Goal: Transaction & Acquisition: Obtain resource

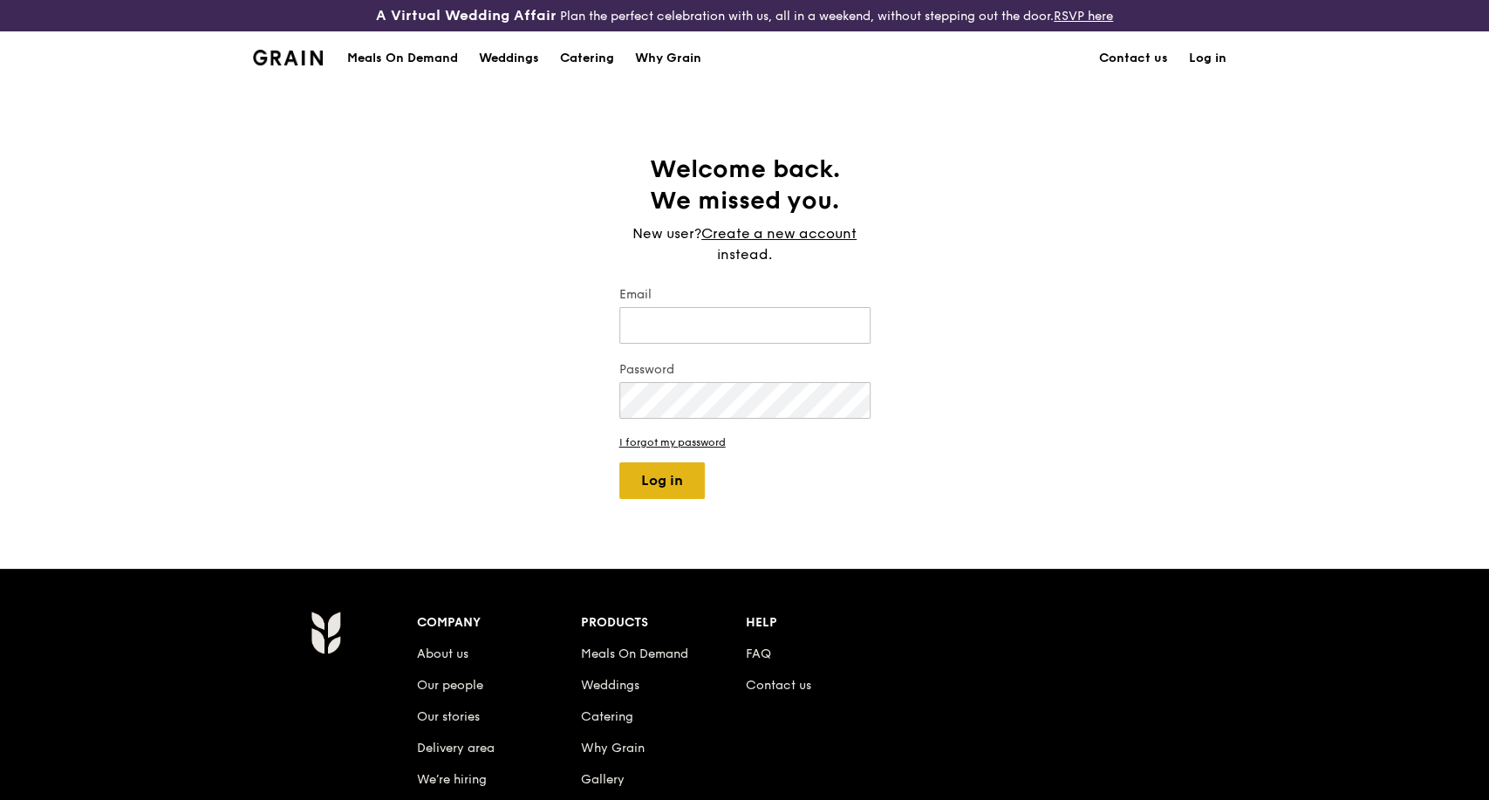
type input "[PERSON_NAME][EMAIL_ADDRESS][DOMAIN_NAME]"
click at [668, 490] on button "Log in" at bounding box center [661, 480] width 86 height 37
select select "100"
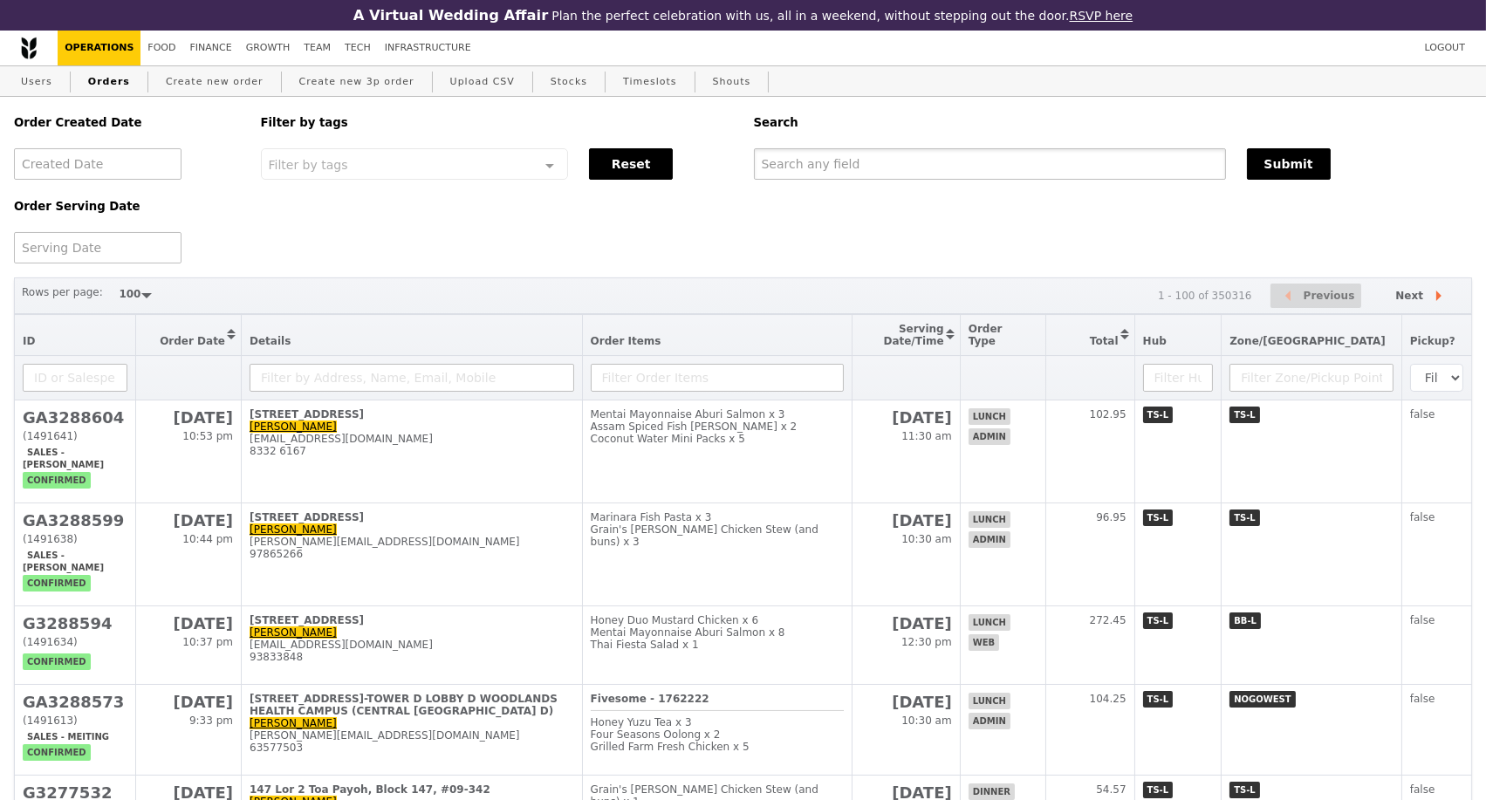
click at [979, 157] on input "text" at bounding box center [990, 163] width 472 height 31
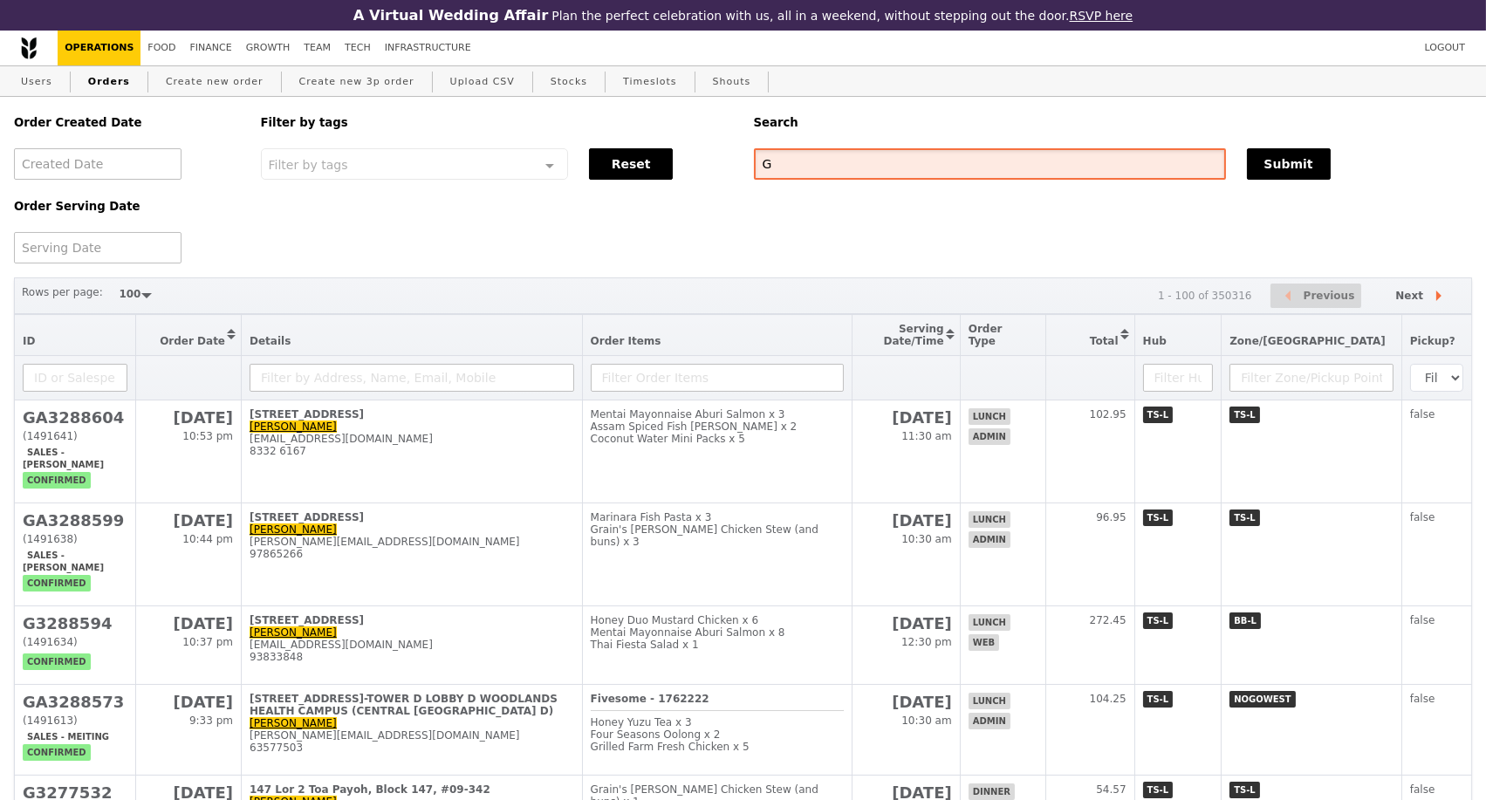
type input "G"
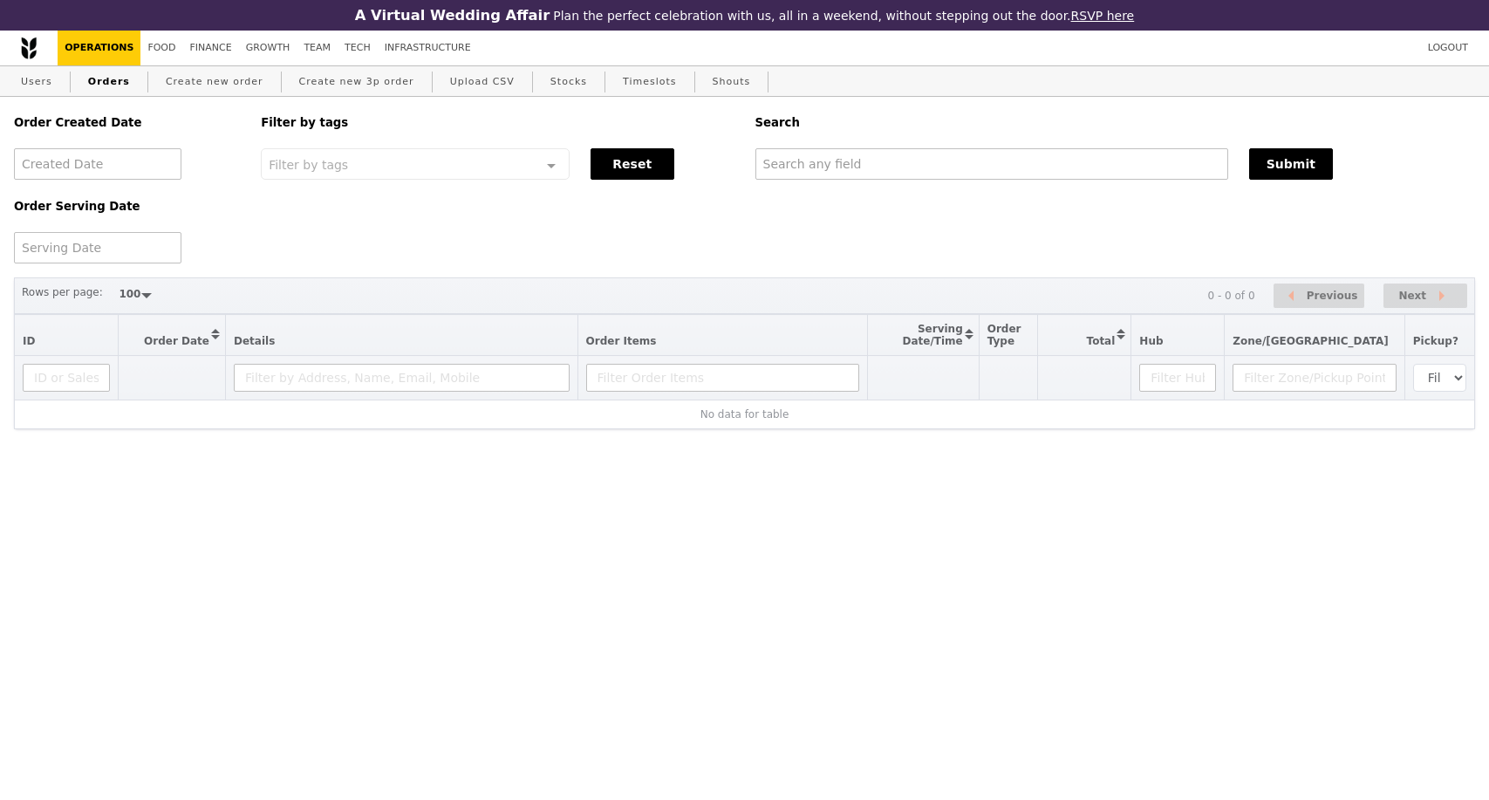
select select "100"
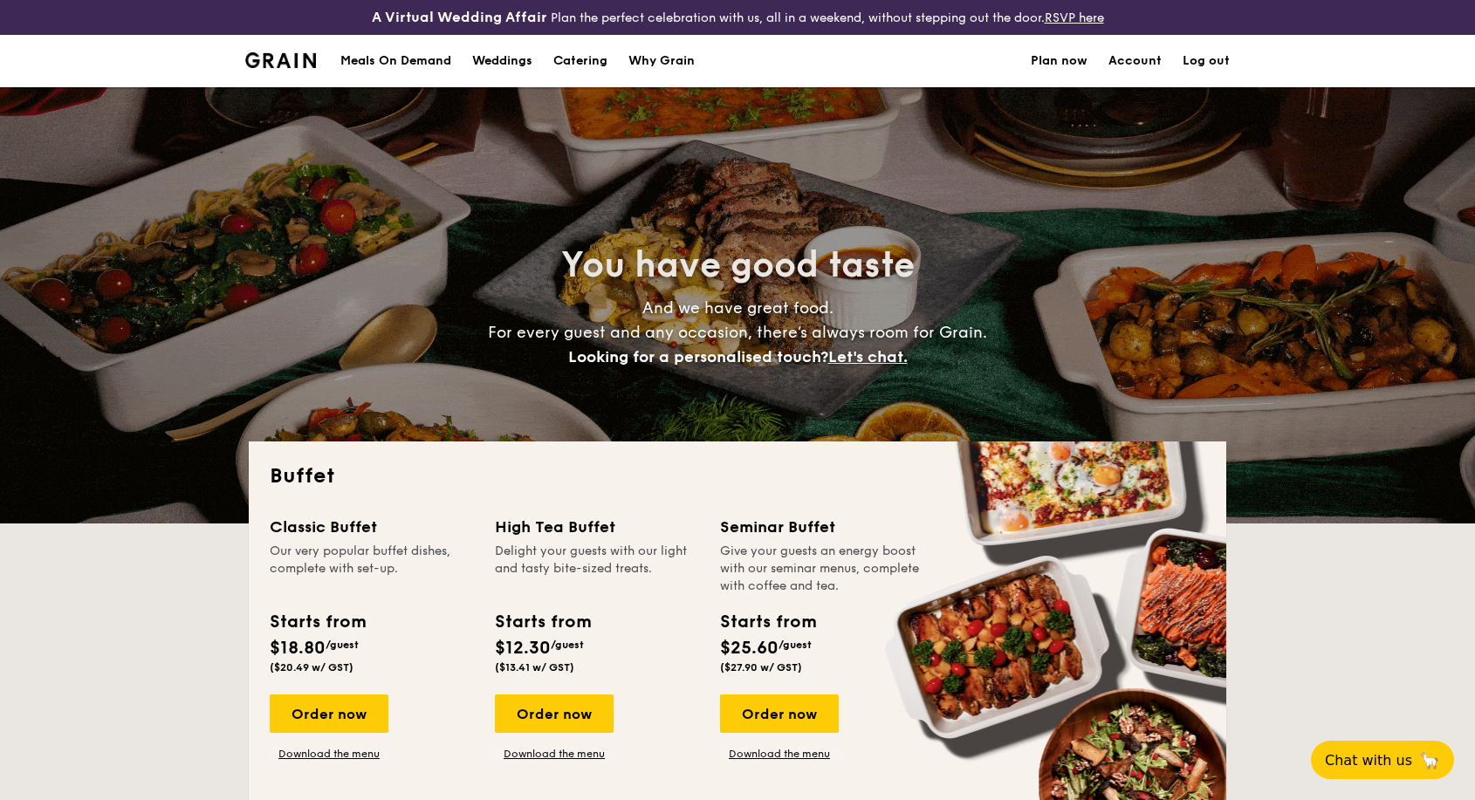
select select
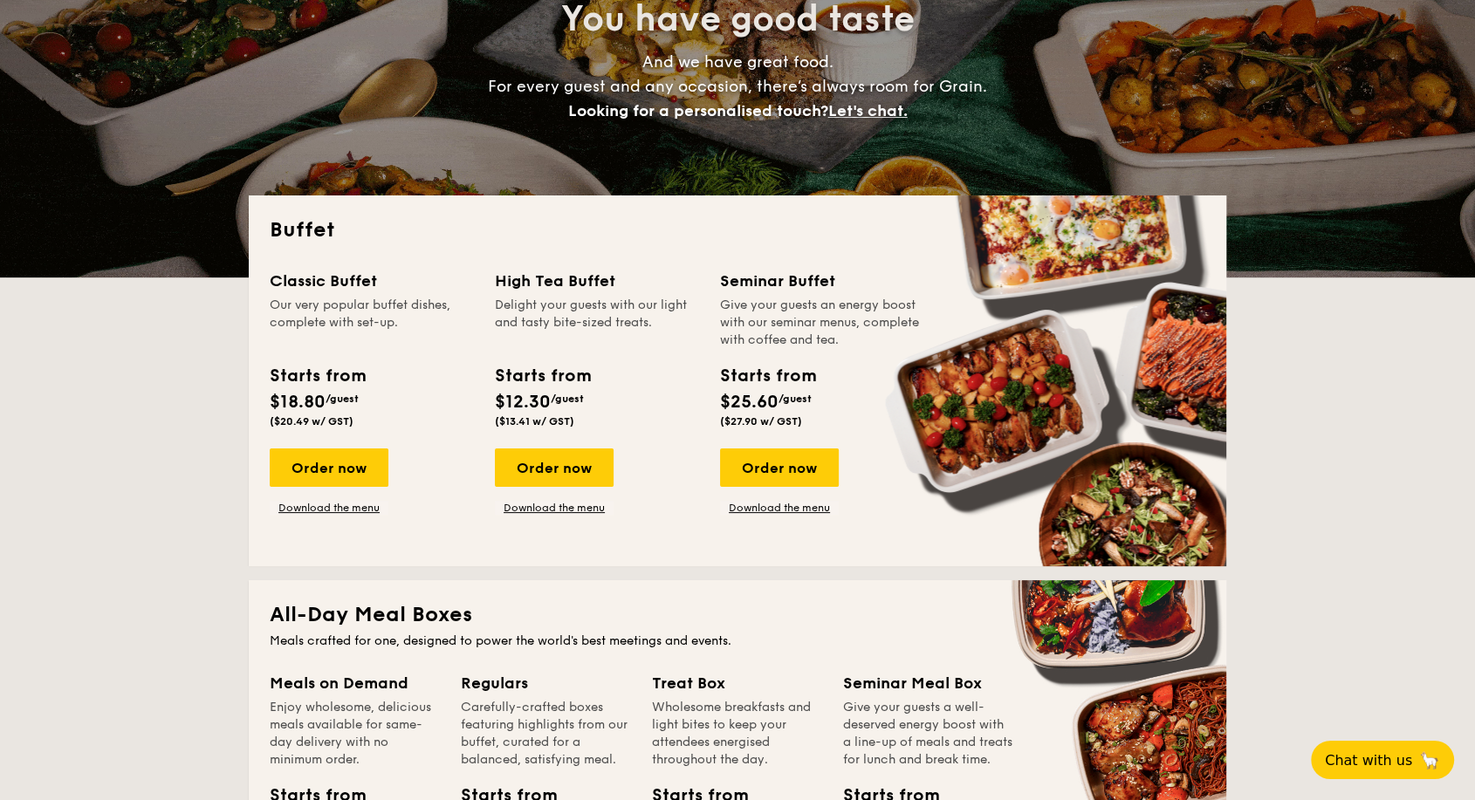
scroll to position [291, 0]
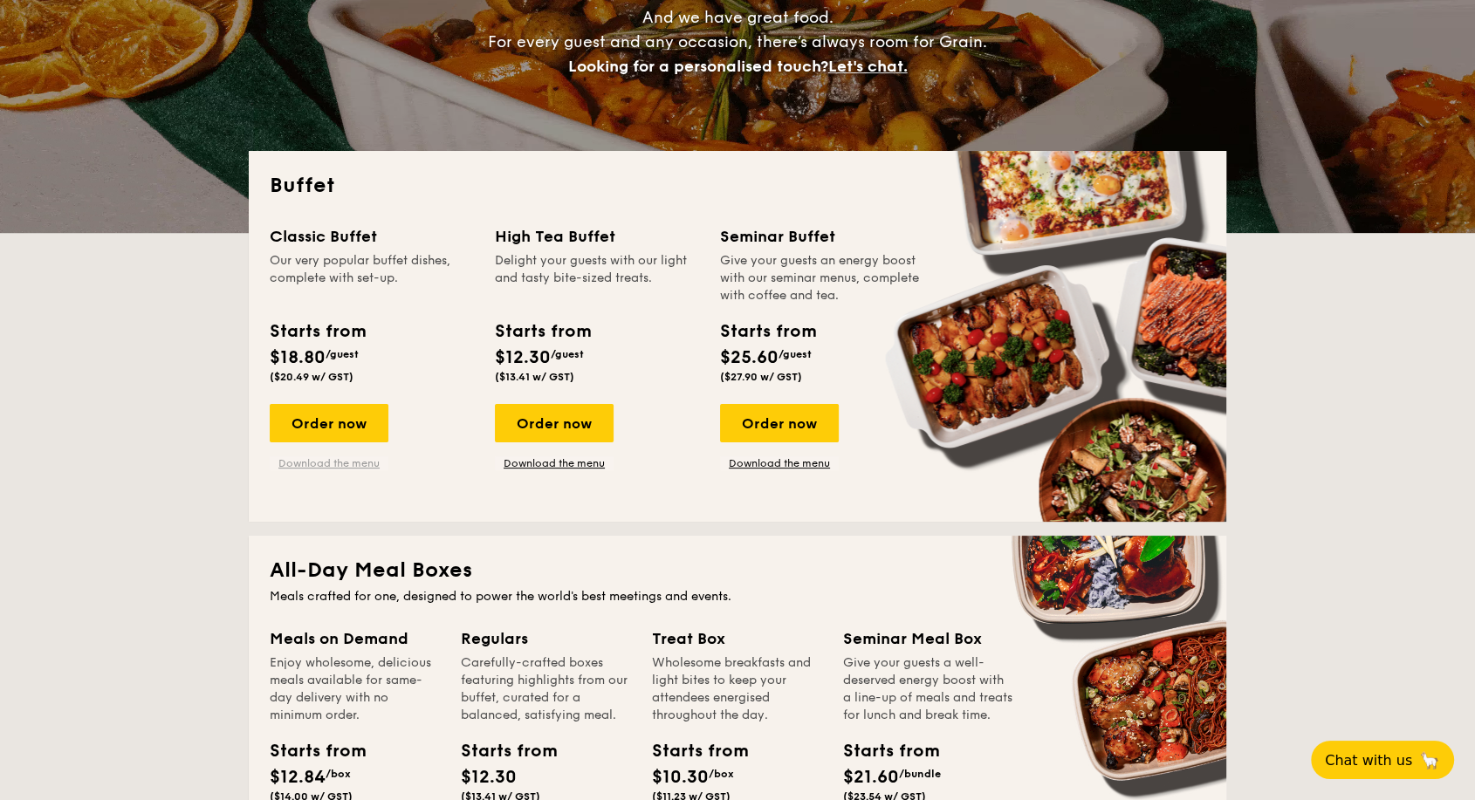
click at [359, 466] on link "Download the menu" at bounding box center [329, 463] width 119 height 14
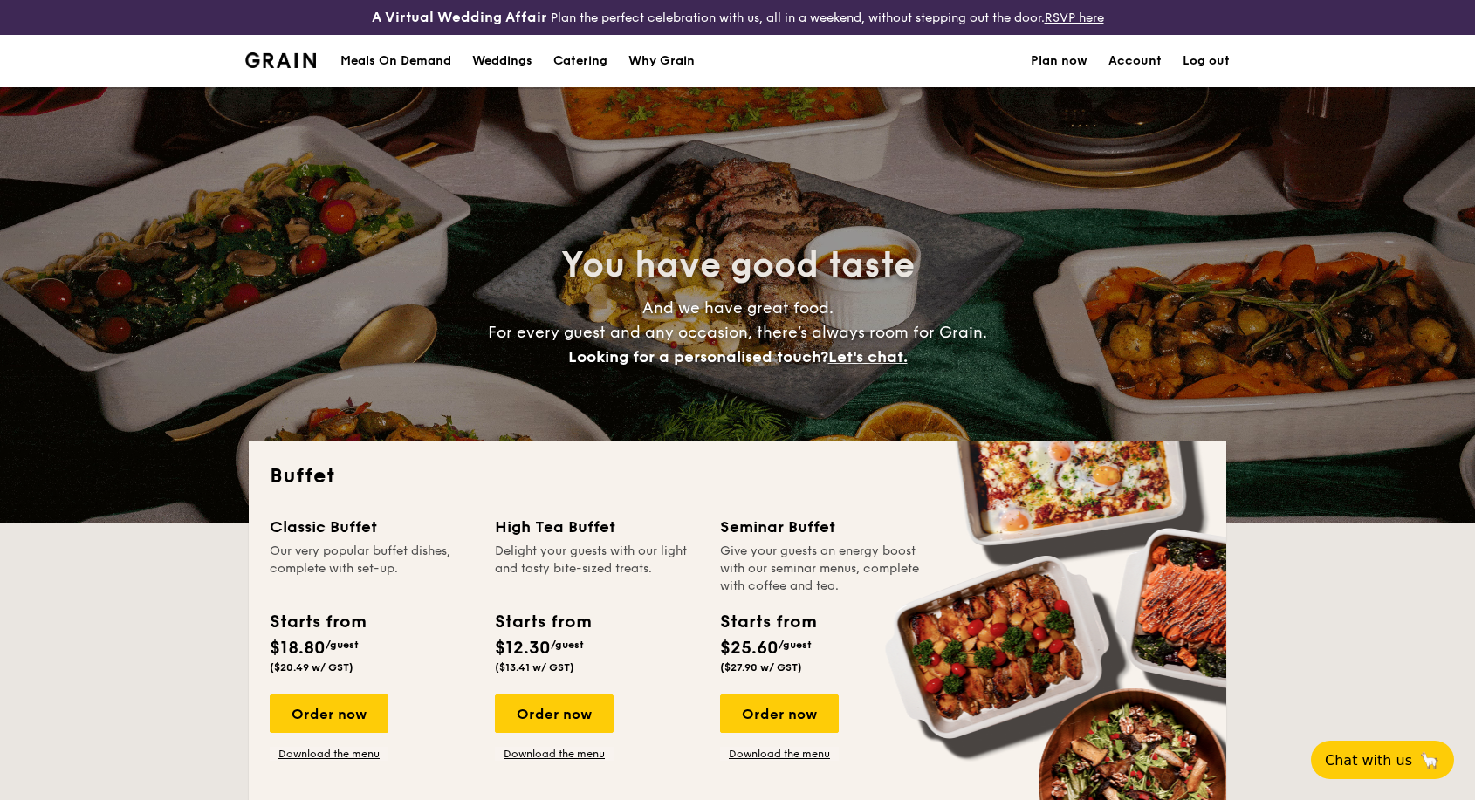
select select
